Goal: Transaction & Acquisition: Book appointment/travel/reservation

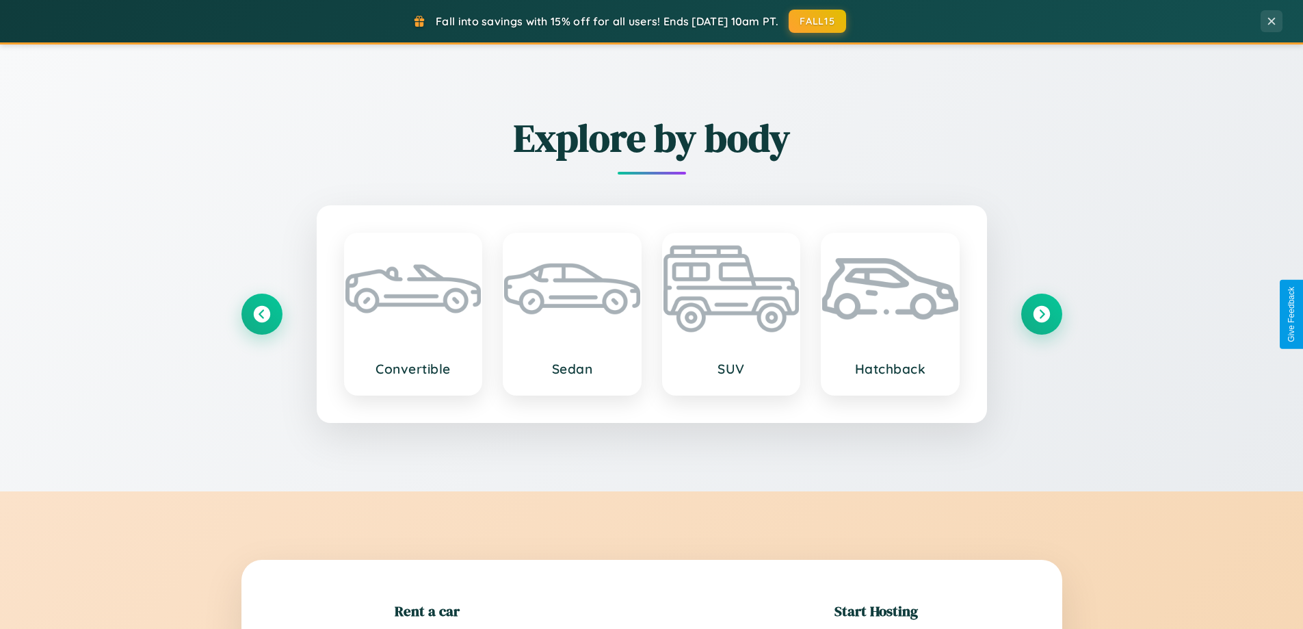
scroll to position [296, 0]
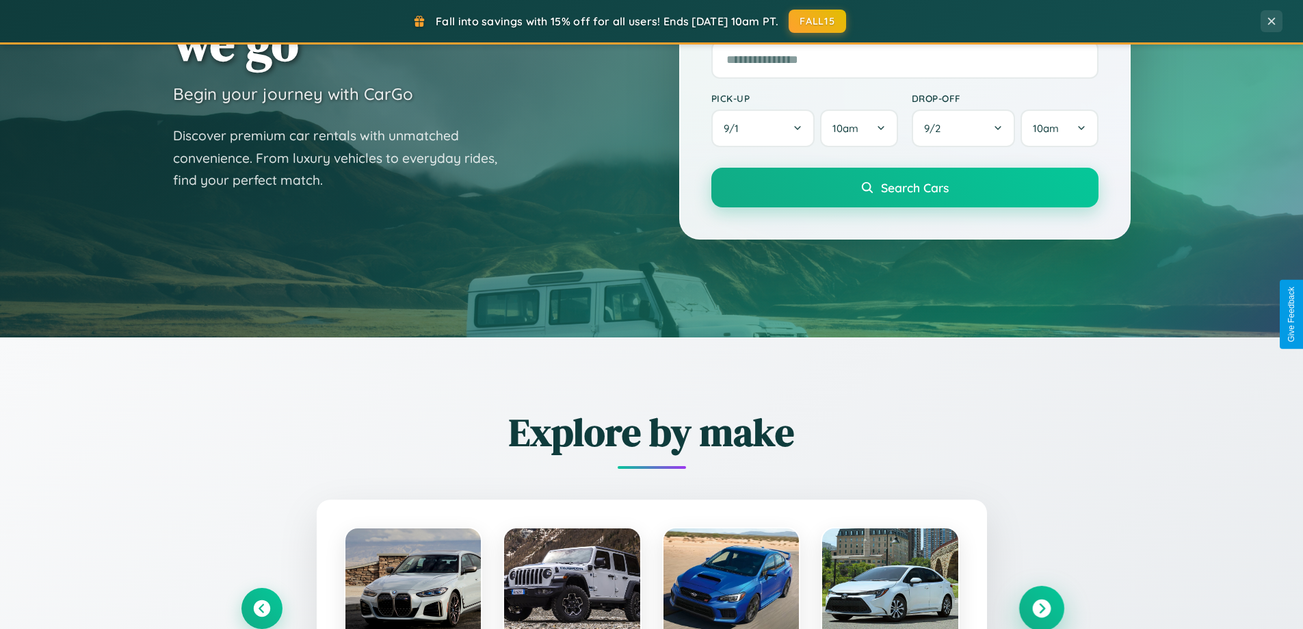
click at [1041, 608] on icon at bounding box center [1041, 608] width 18 height 18
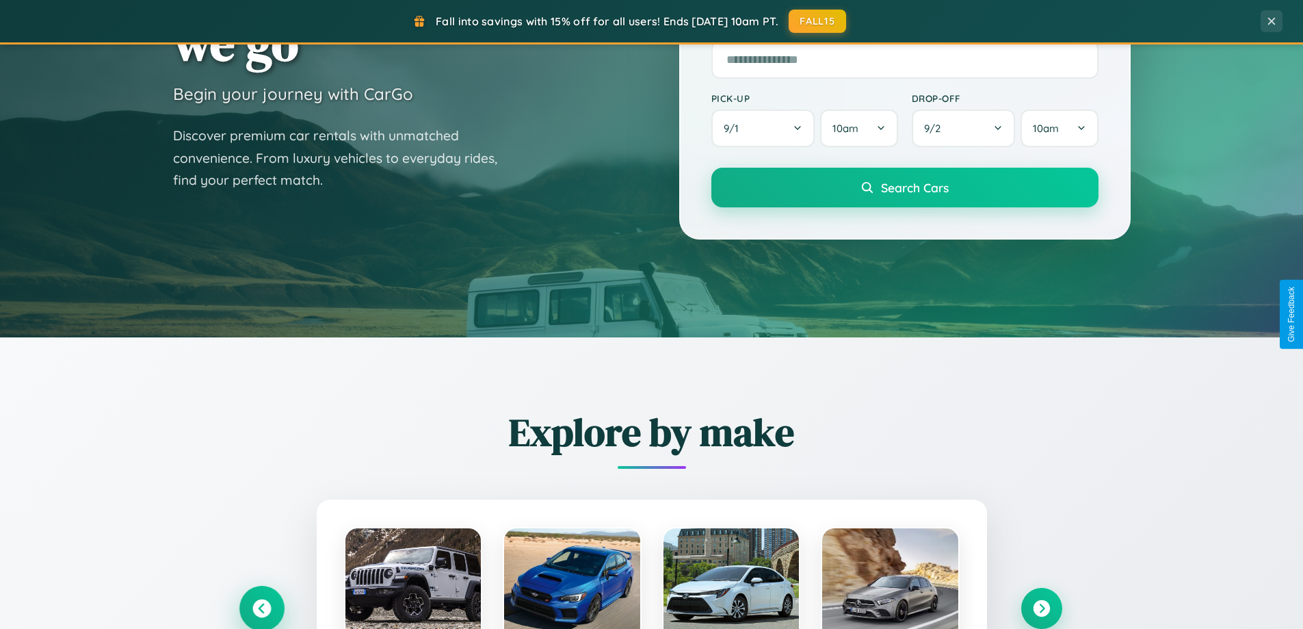
click at [261, 608] on icon at bounding box center [261, 608] width 18 height 18
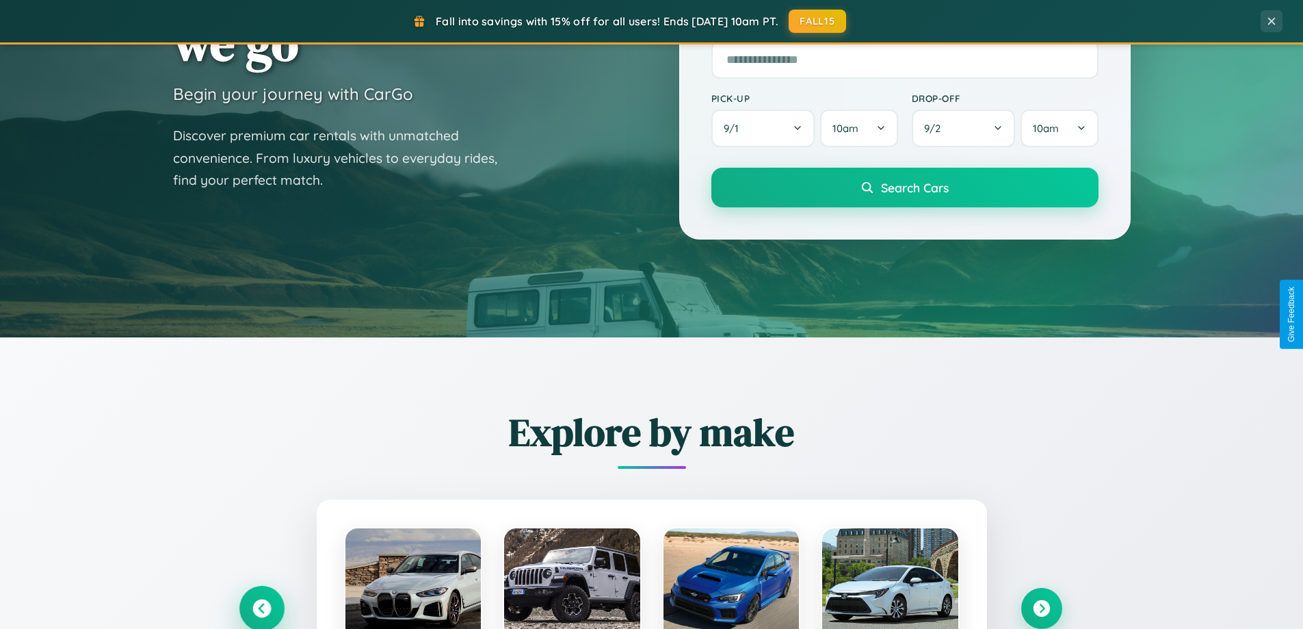
click at [261, 607] on icon at bounding box center [261, 608] width 23 height 23
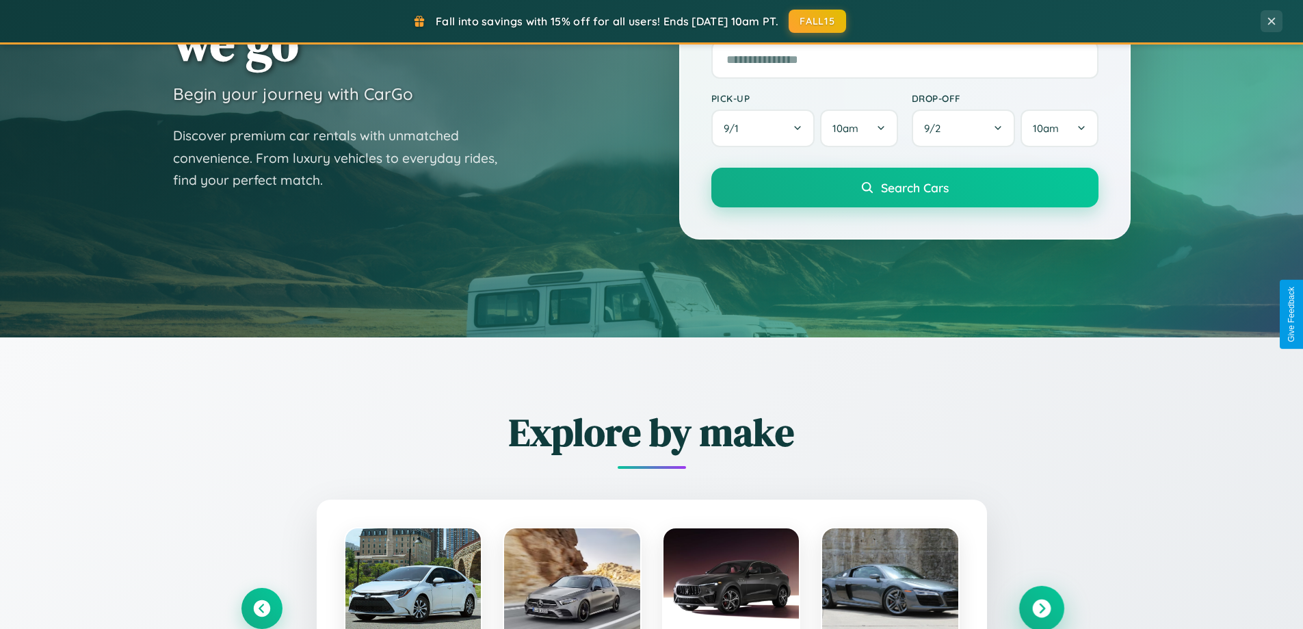
click at [1041, 608] on icon at bounding box center [1041, 608] width 18 height 18
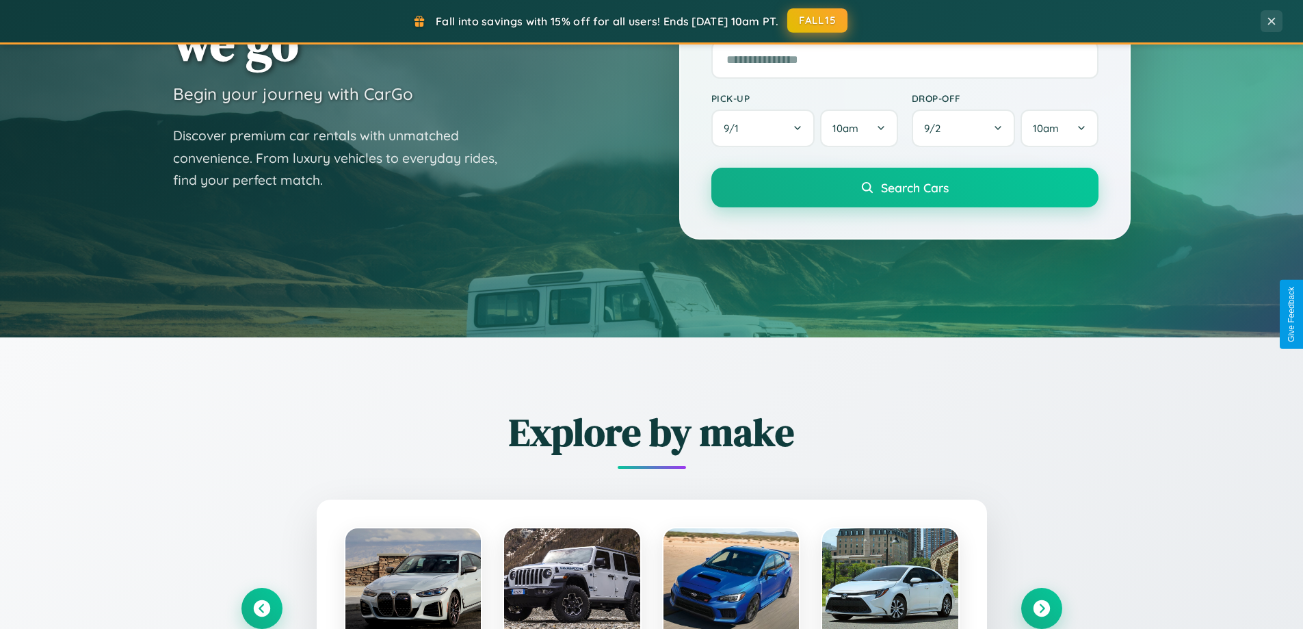
click at [818, 21] on button "FALL15" at bounding box center [817, 20] width 60 height 25
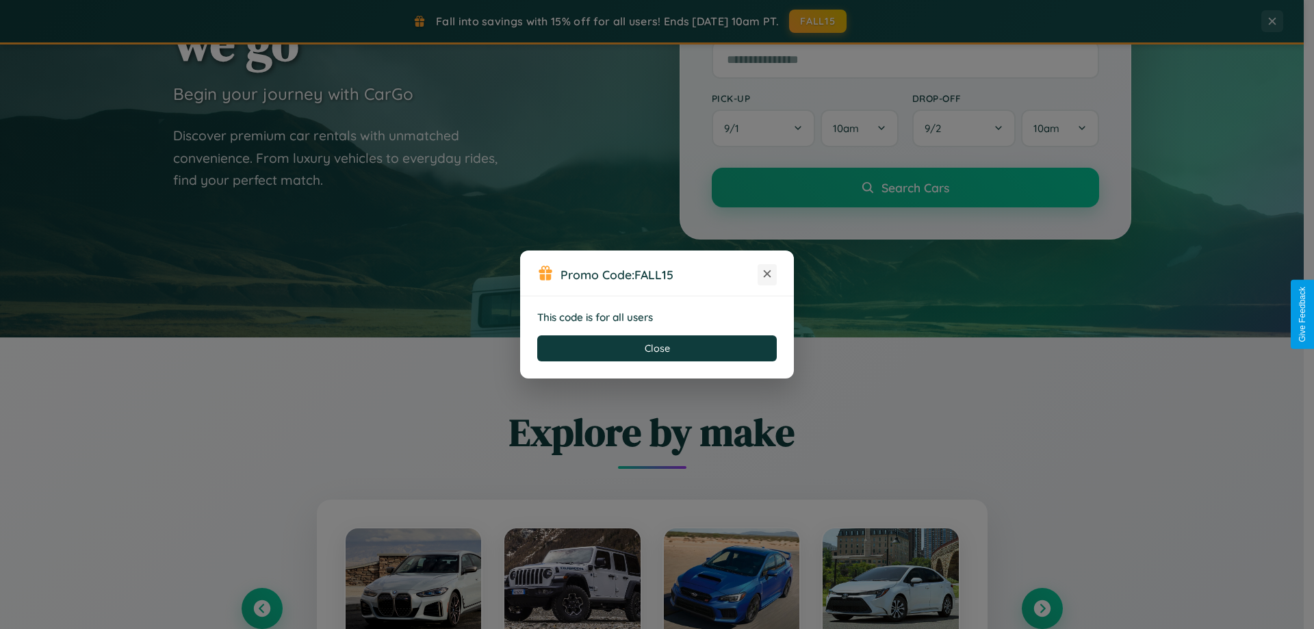
click at [767, 274] on icon at bounding box center [767, 274] width 14 height 14
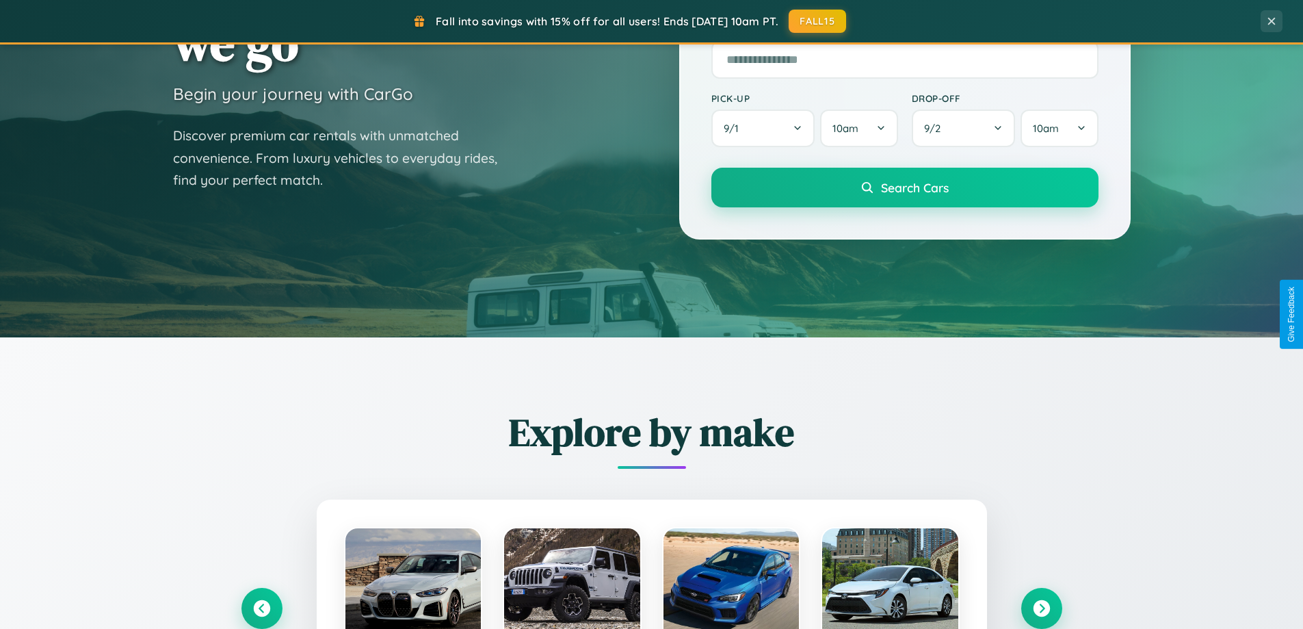
scroll to position [590, 0]
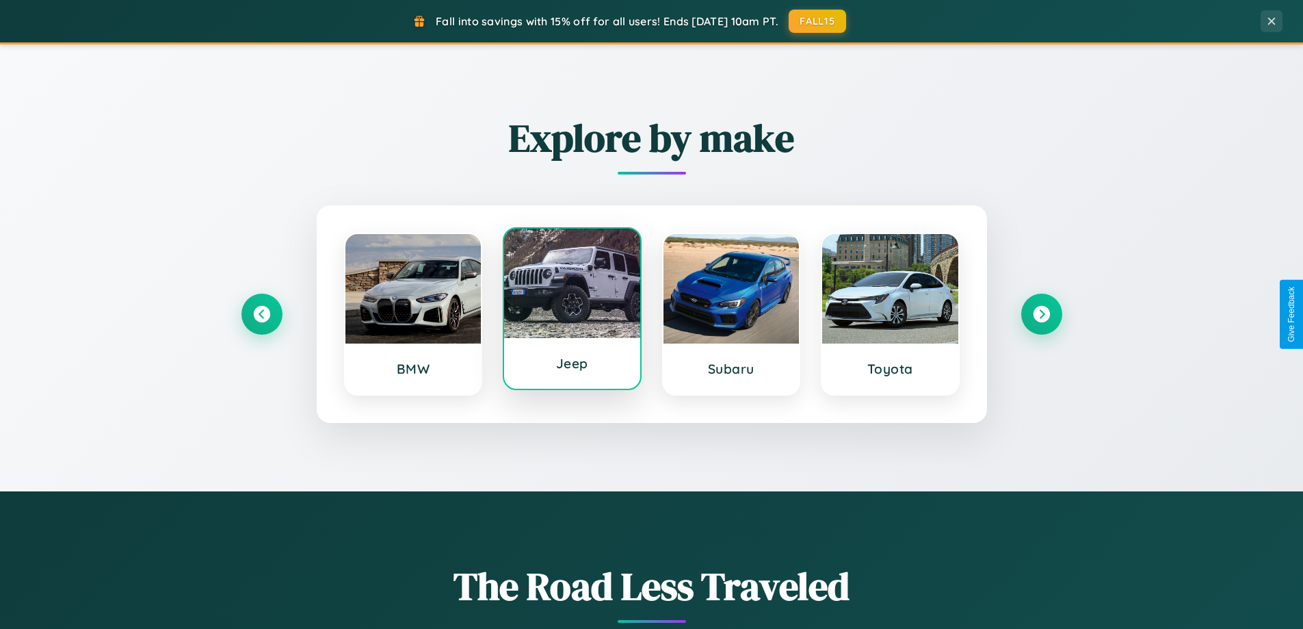
click at [572, 313] on div at bounding box center [572, 283] width 136 height 109
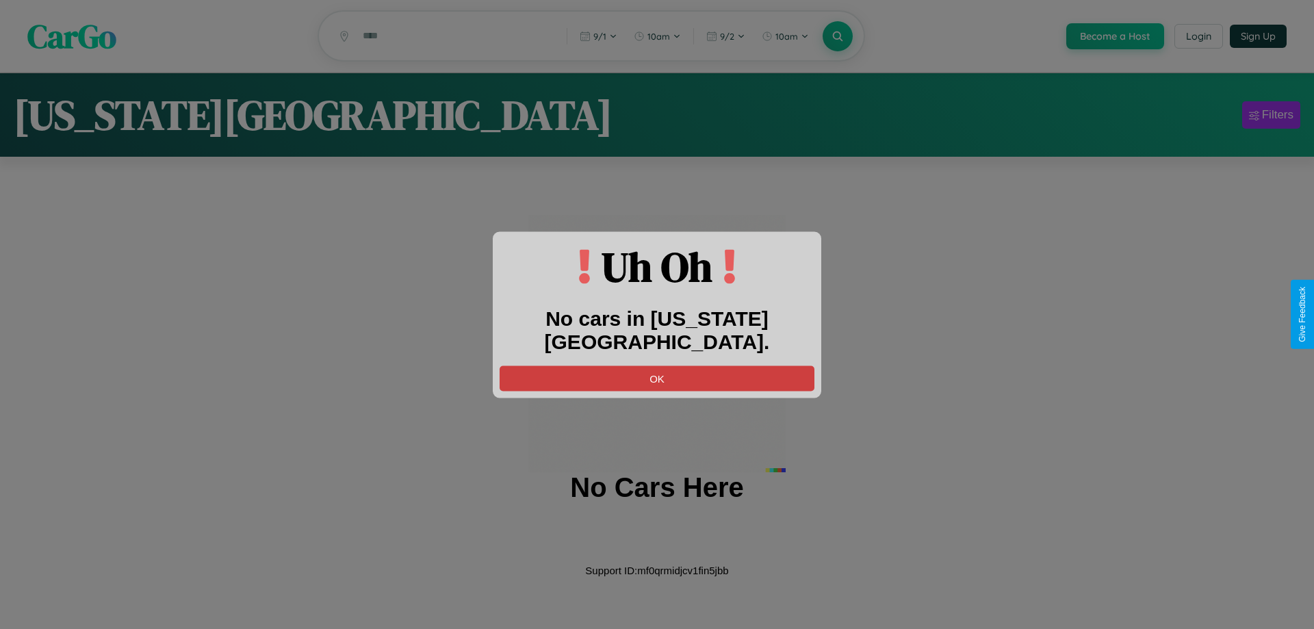
click at [657, 365] on button "OK" at bounding box center [656, 377] width 315 height 25
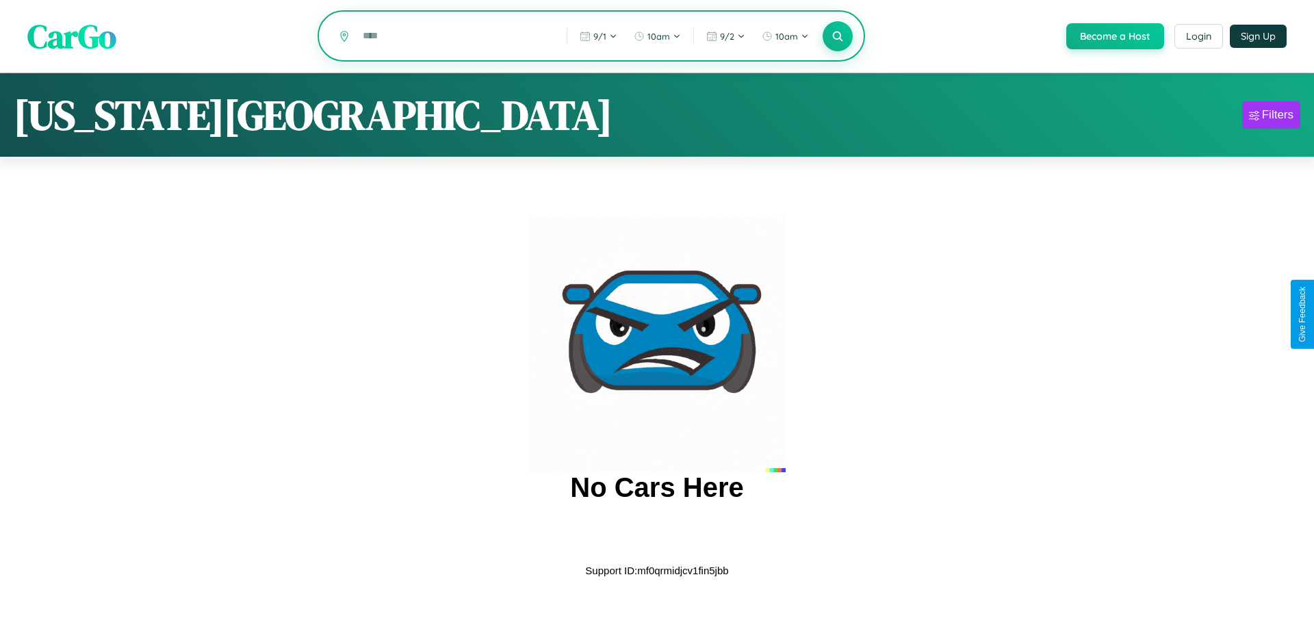
click at [454, 37] on input "text" at bounding box center [454, 36] width 197 height 24
type input "*"
type input "*********"
click at [836, 37] on icon at bounding box center [837, 35] width 13 height 13
